Goal: Find specific page/section: Find specific page/section

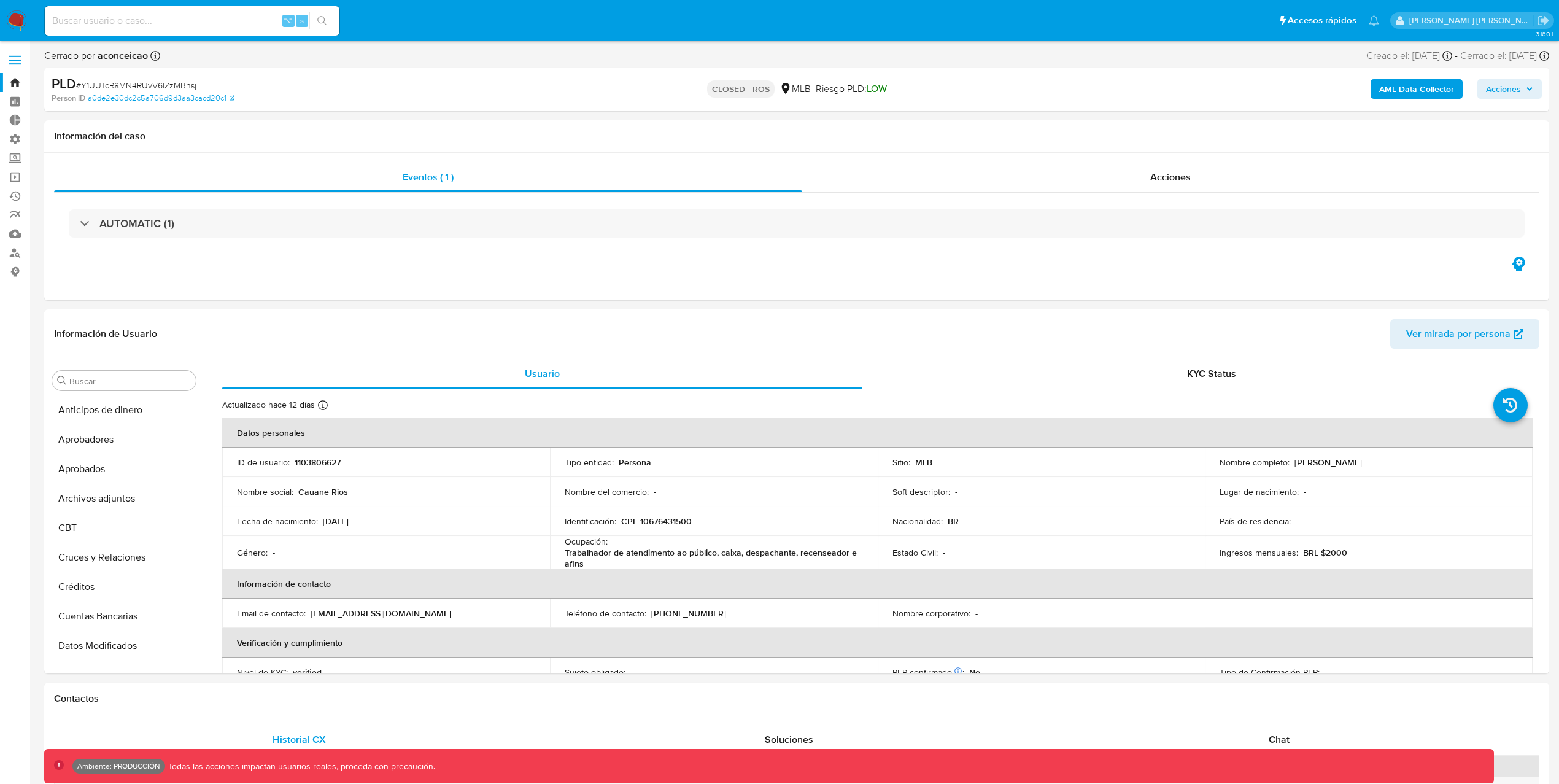
select select "10"
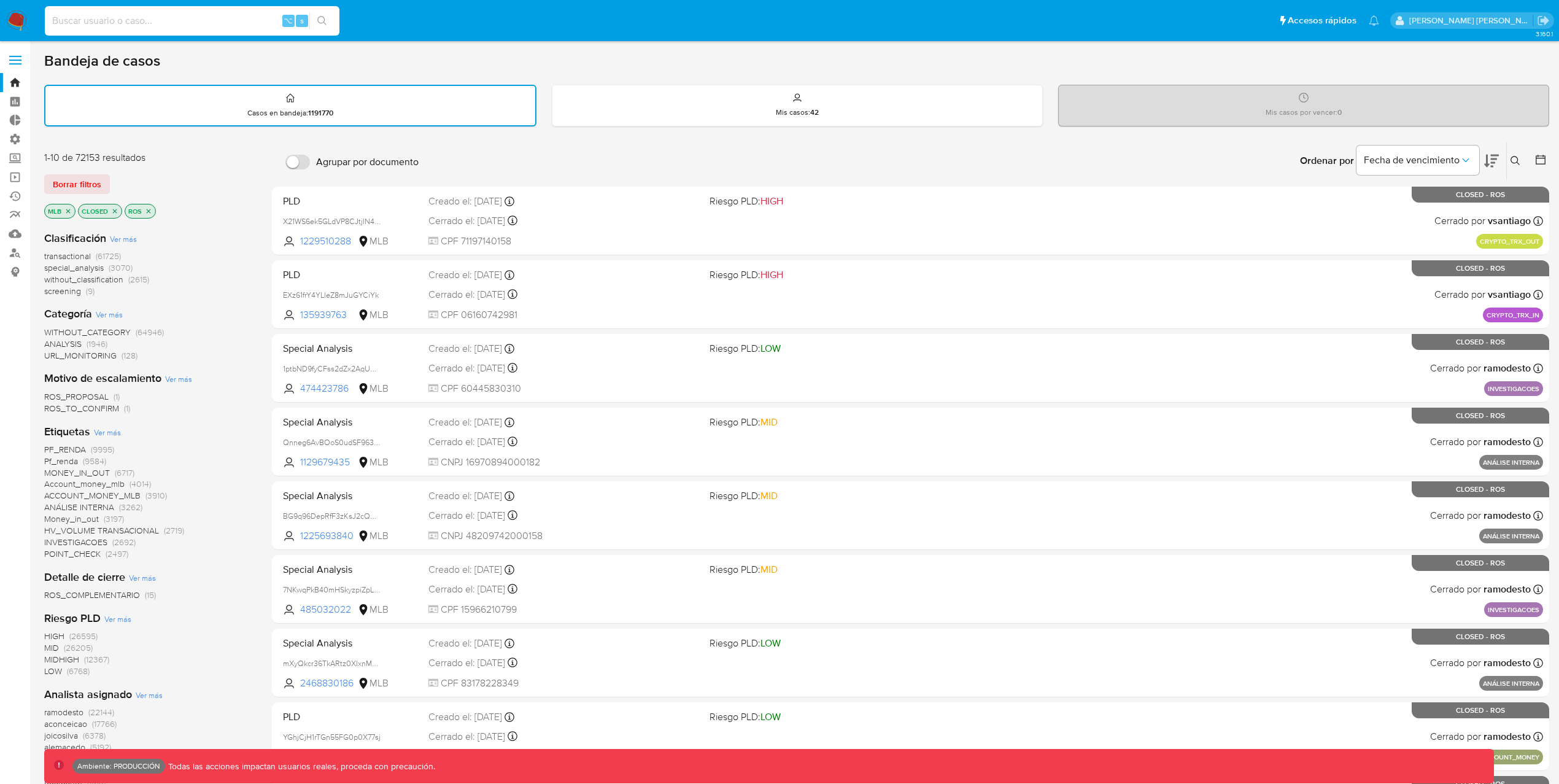
click at [142, 25] on input at bounding box center [192, 21] width 294 height 16
paste input "LmFef98PXRqRlK5JdnJeQaZg"
type input "LmFef98PXRqRlK5JdnJeQaZg"
click at [323, 21] on icon "search-icon" at bounding box center [322, 21] width 9 height 9
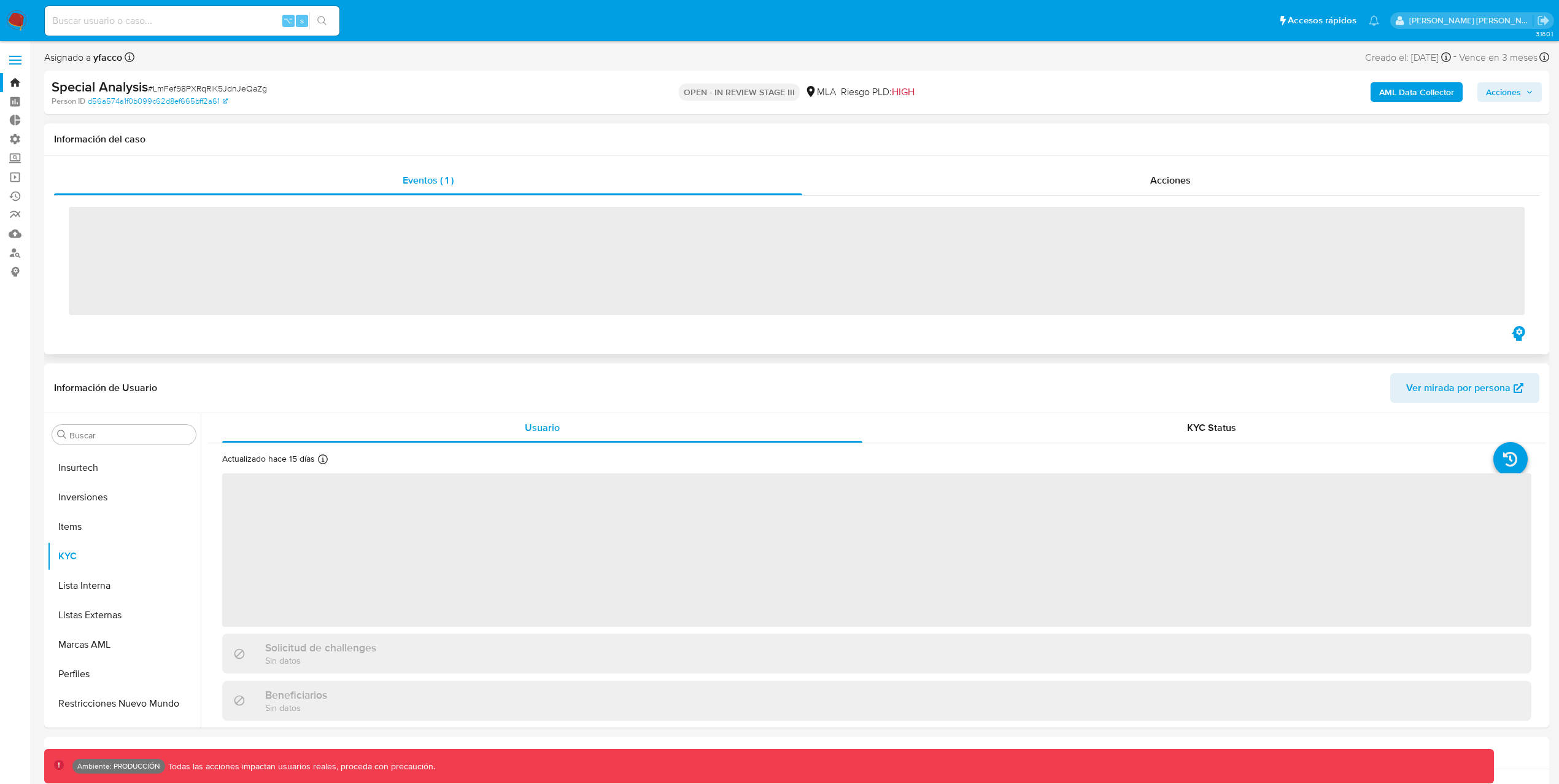
scroll to position [636, 0]
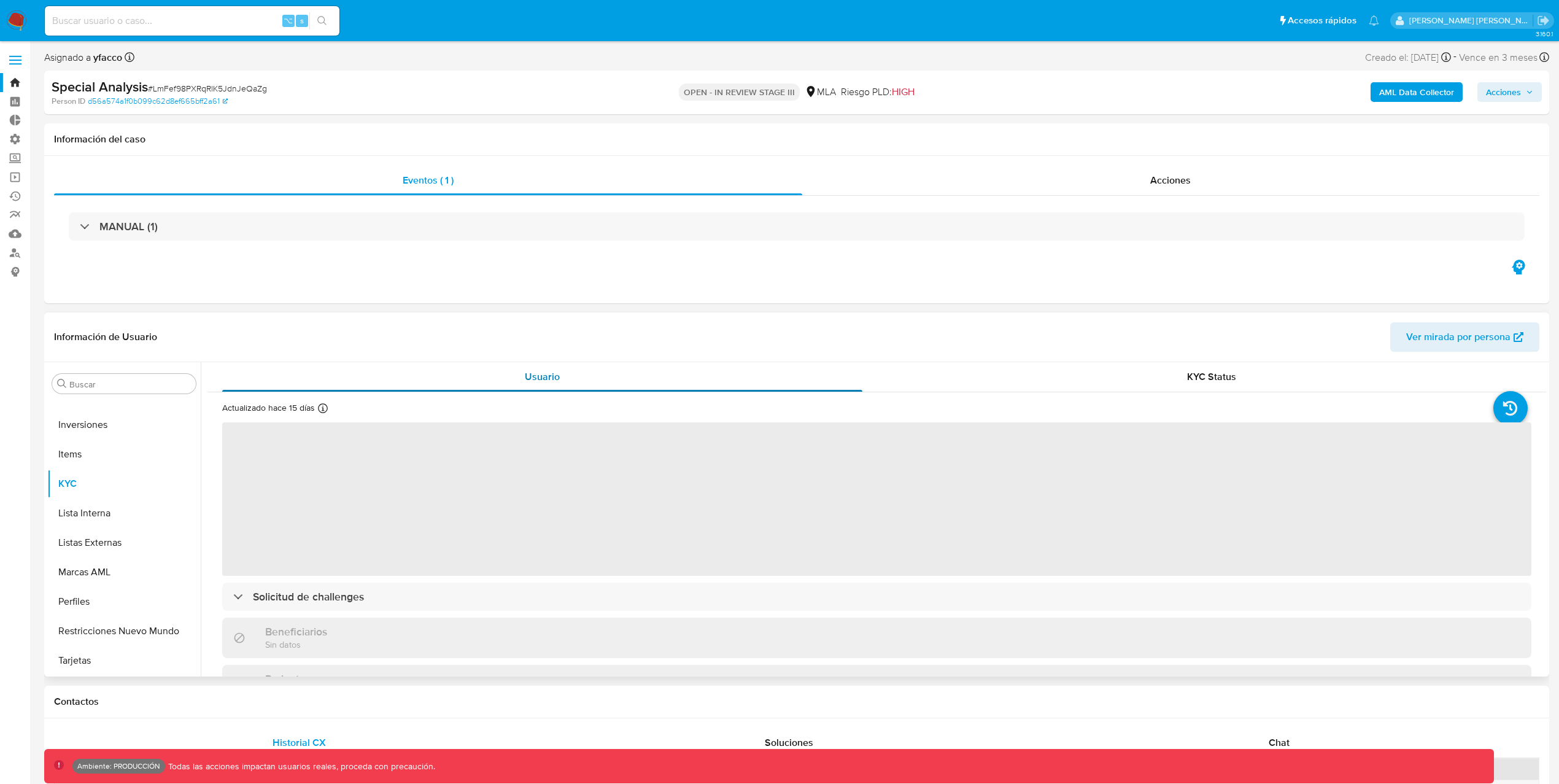
select select "10"
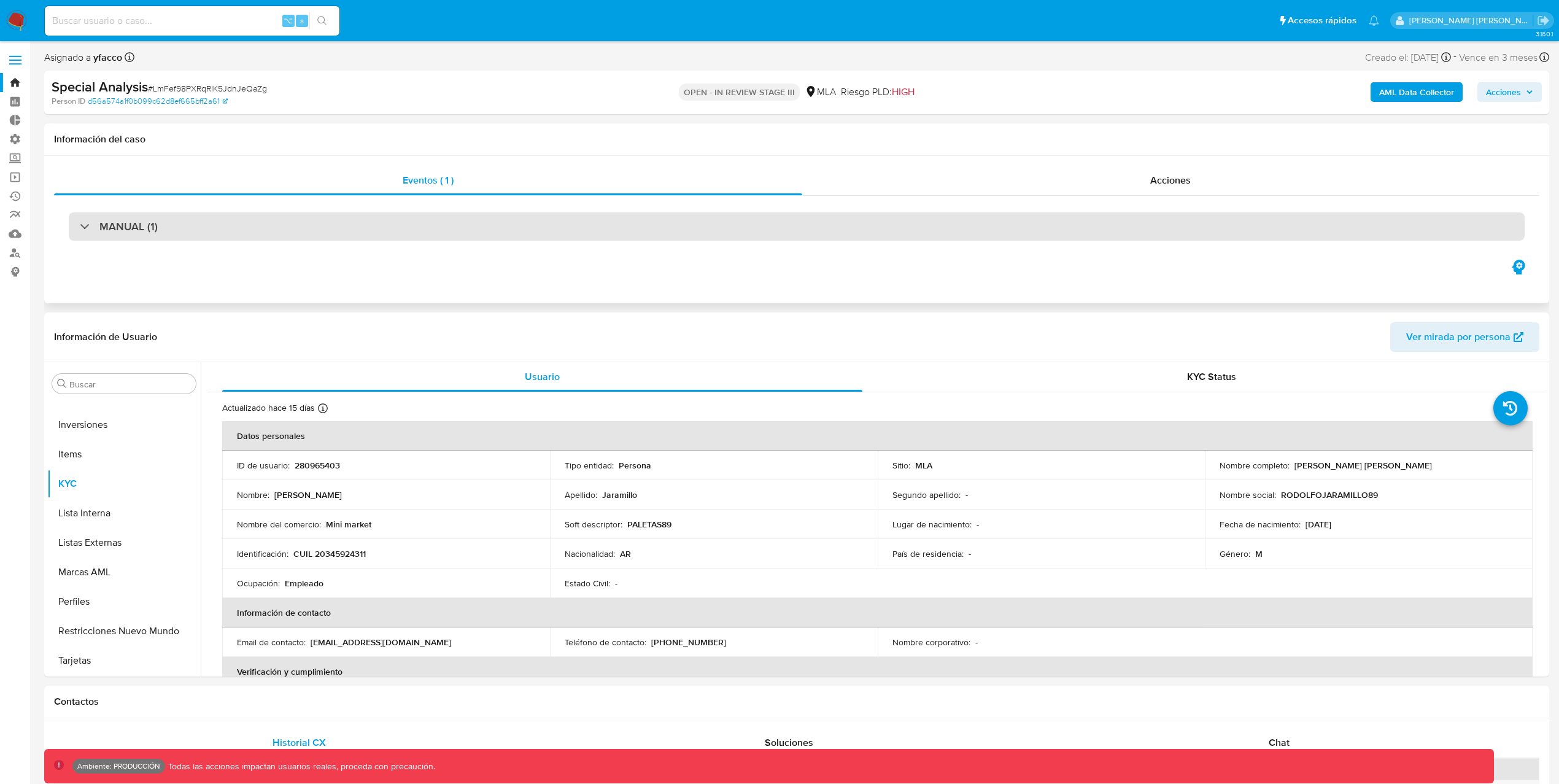
click at [87, 227] on div "MANUAL (1)" at bounding box center [119, 227] width 78 height 14
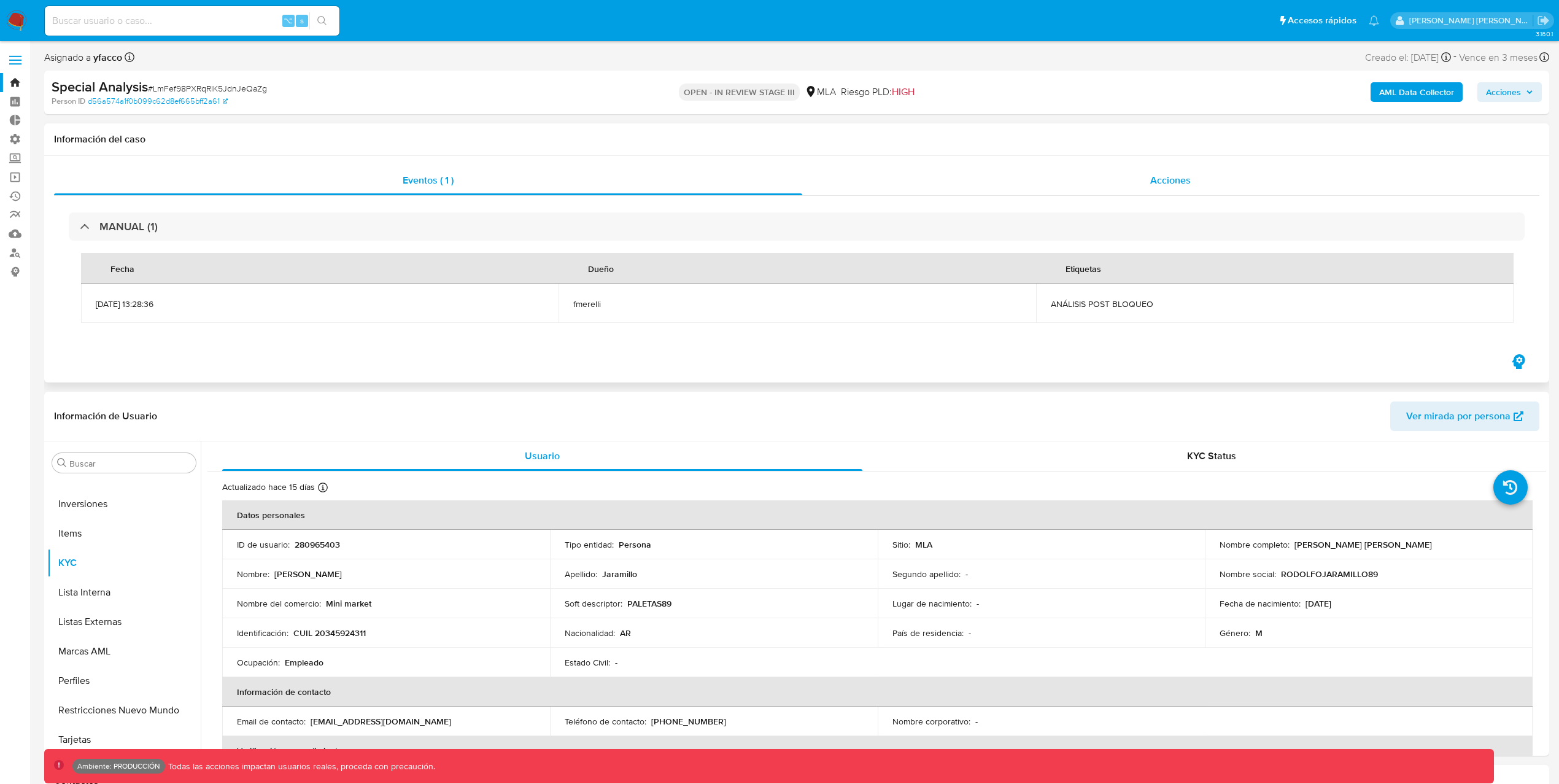
click at [1168, 189] on div "Acciones" at bounding box center [1171, 180] width 738 height 30
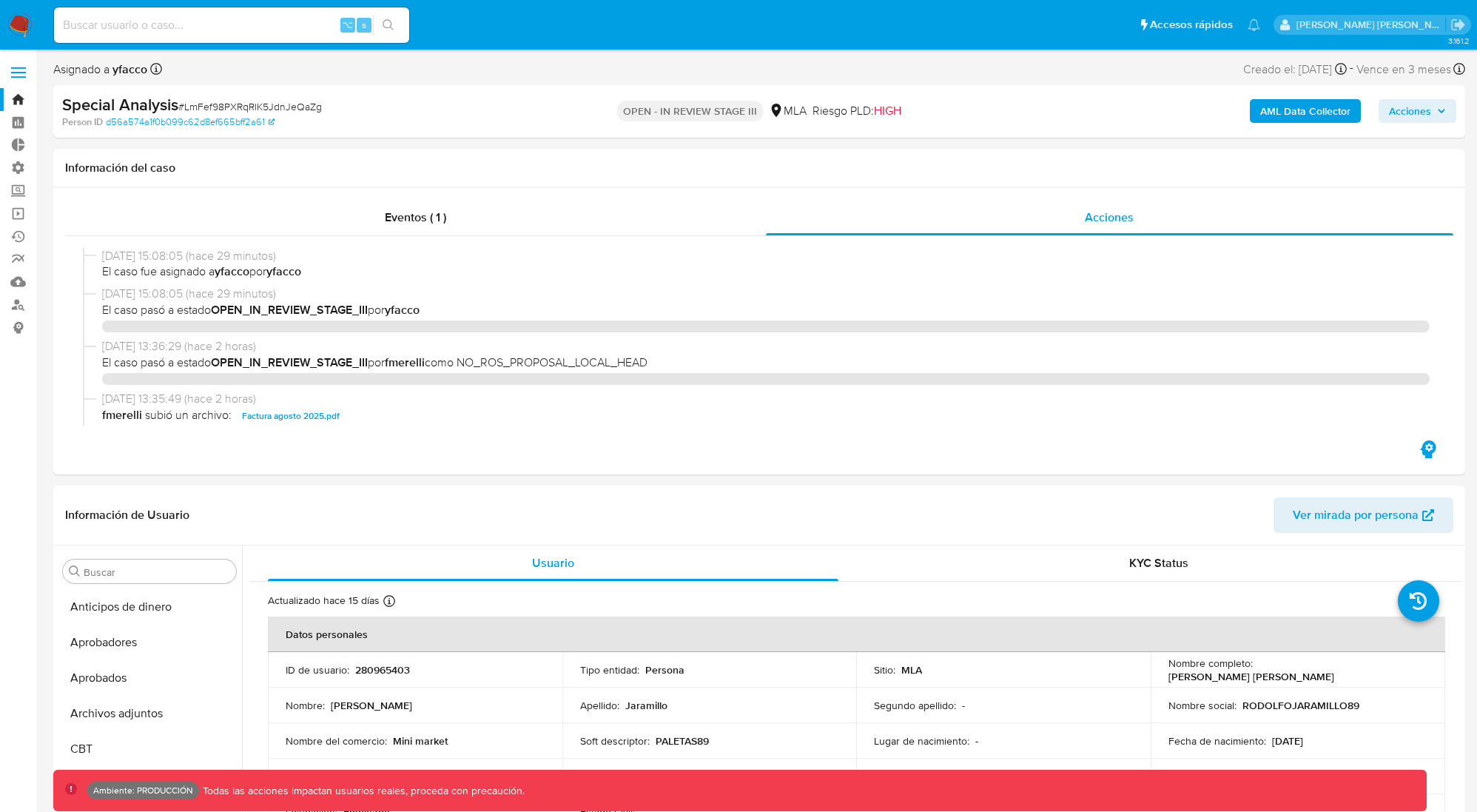
select select "10"
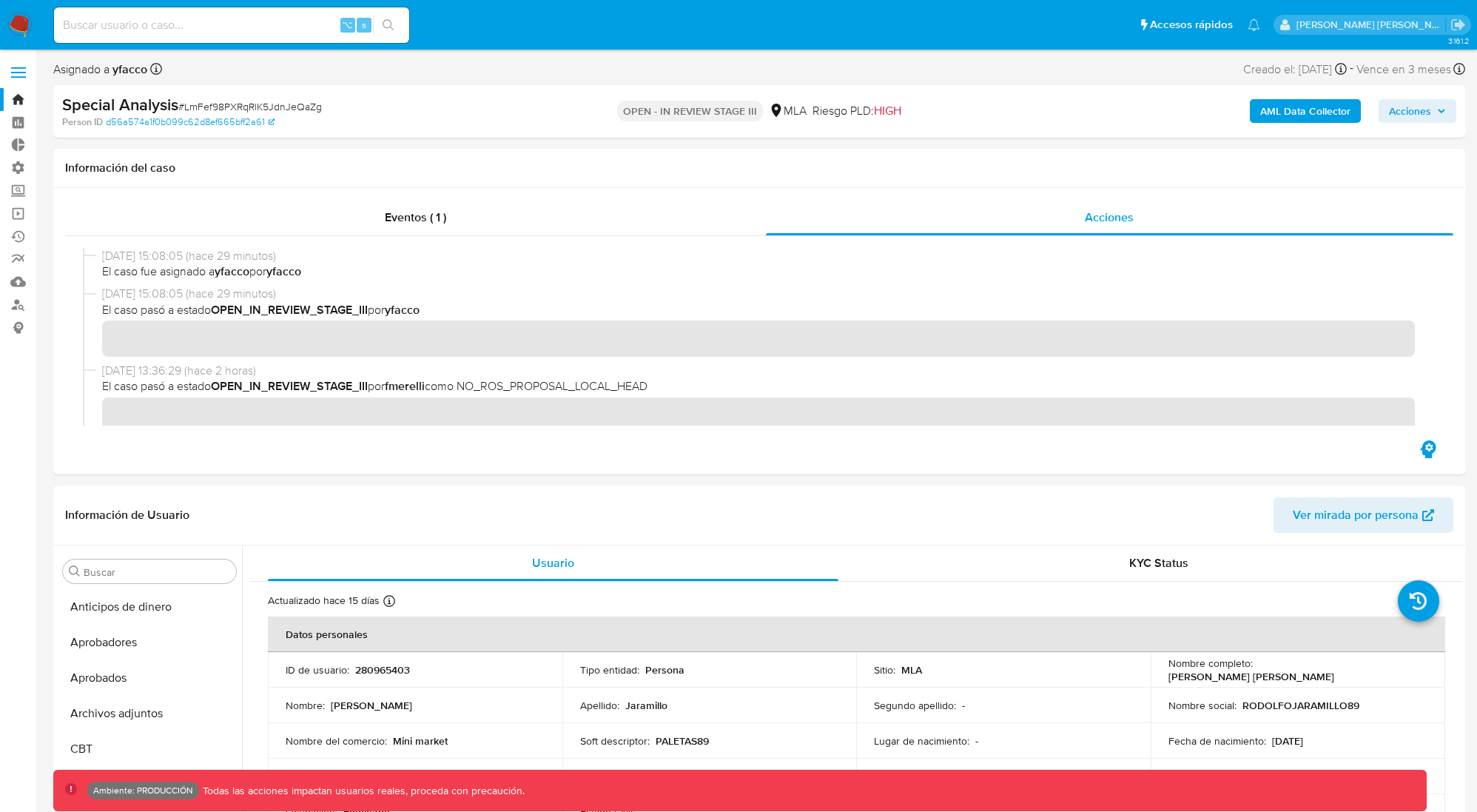
scroll to position [767, 0]
